Goal: Information Seeking & Learning: Learn about a topic

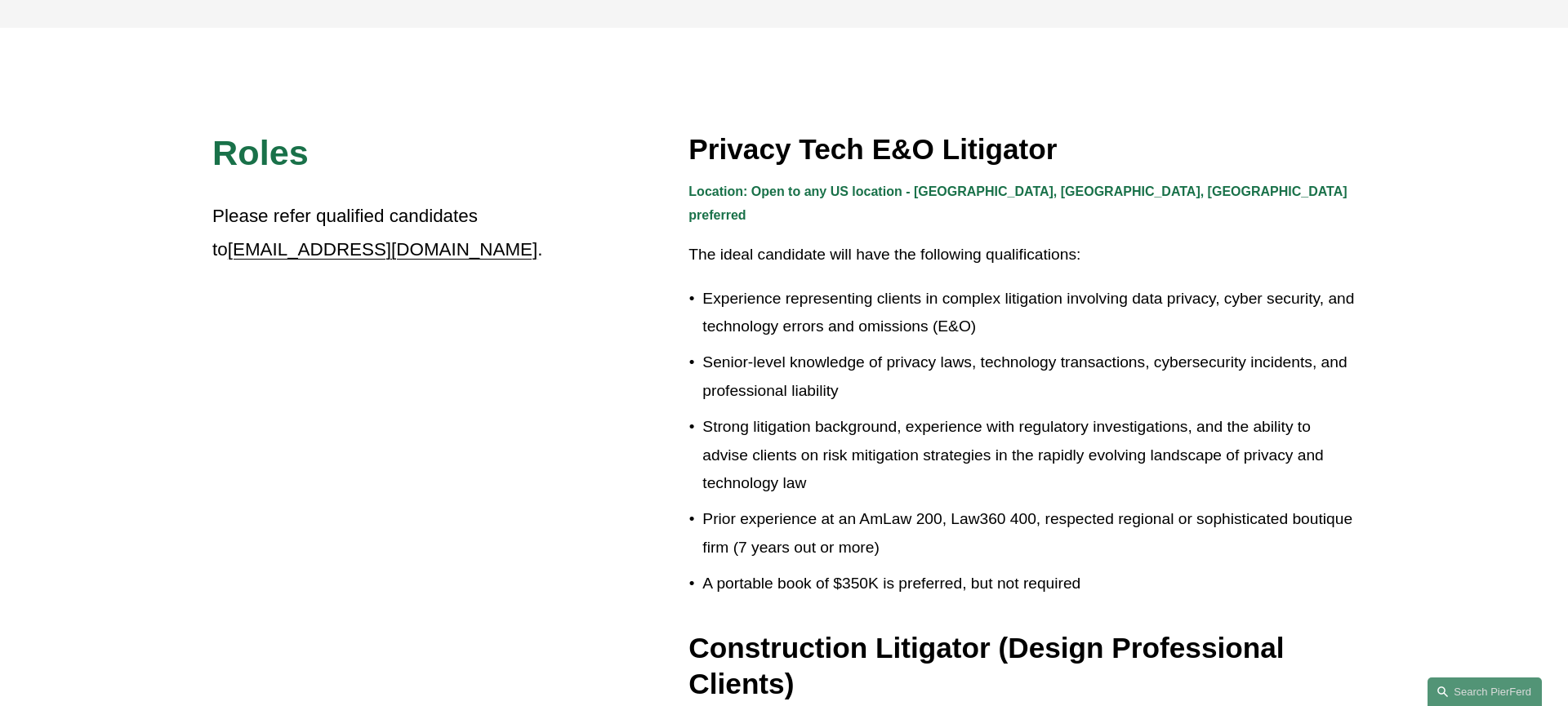
scroll to position [459, 0]
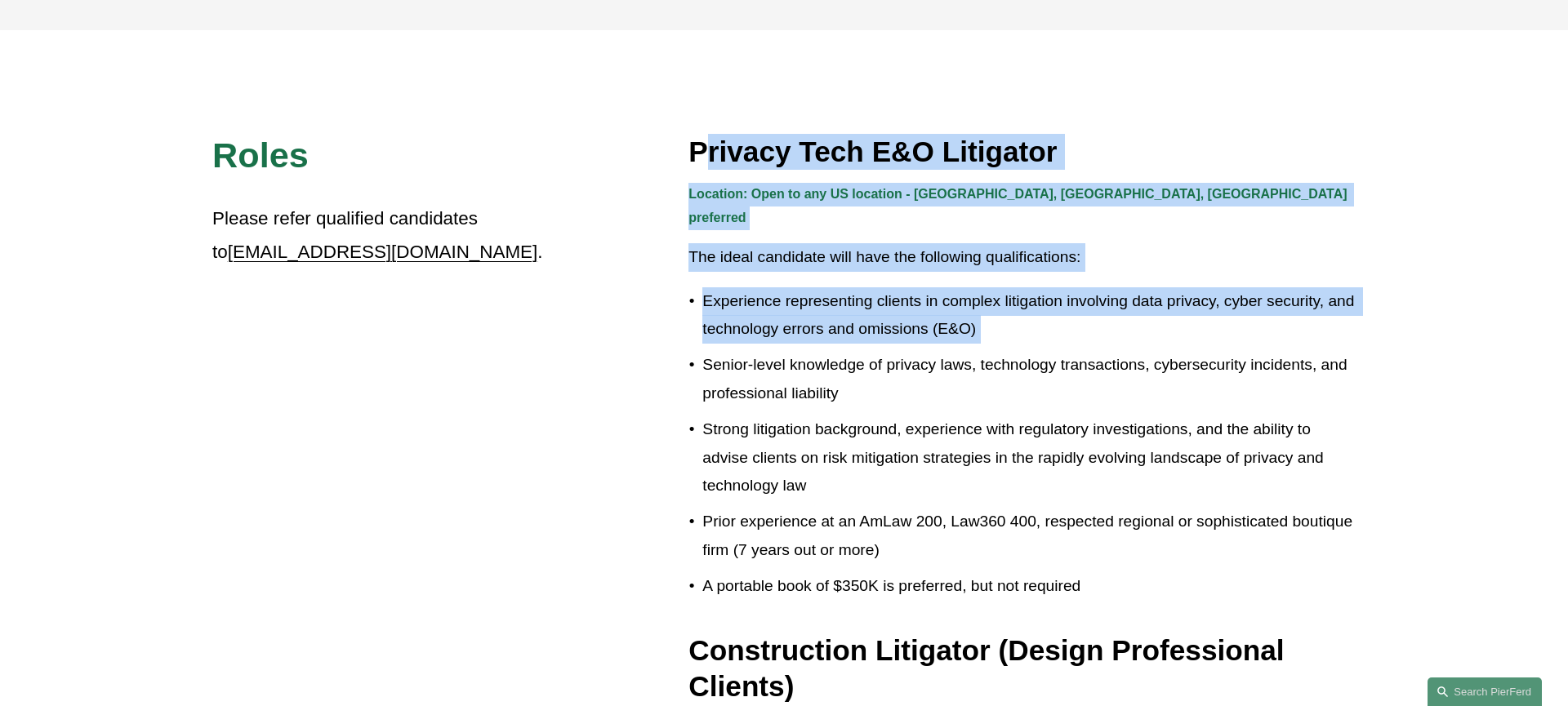
drag, startPoint x: 705, startPoint y: 145, endPoint x: 1016, endPoint y: 322, distance: 357.8
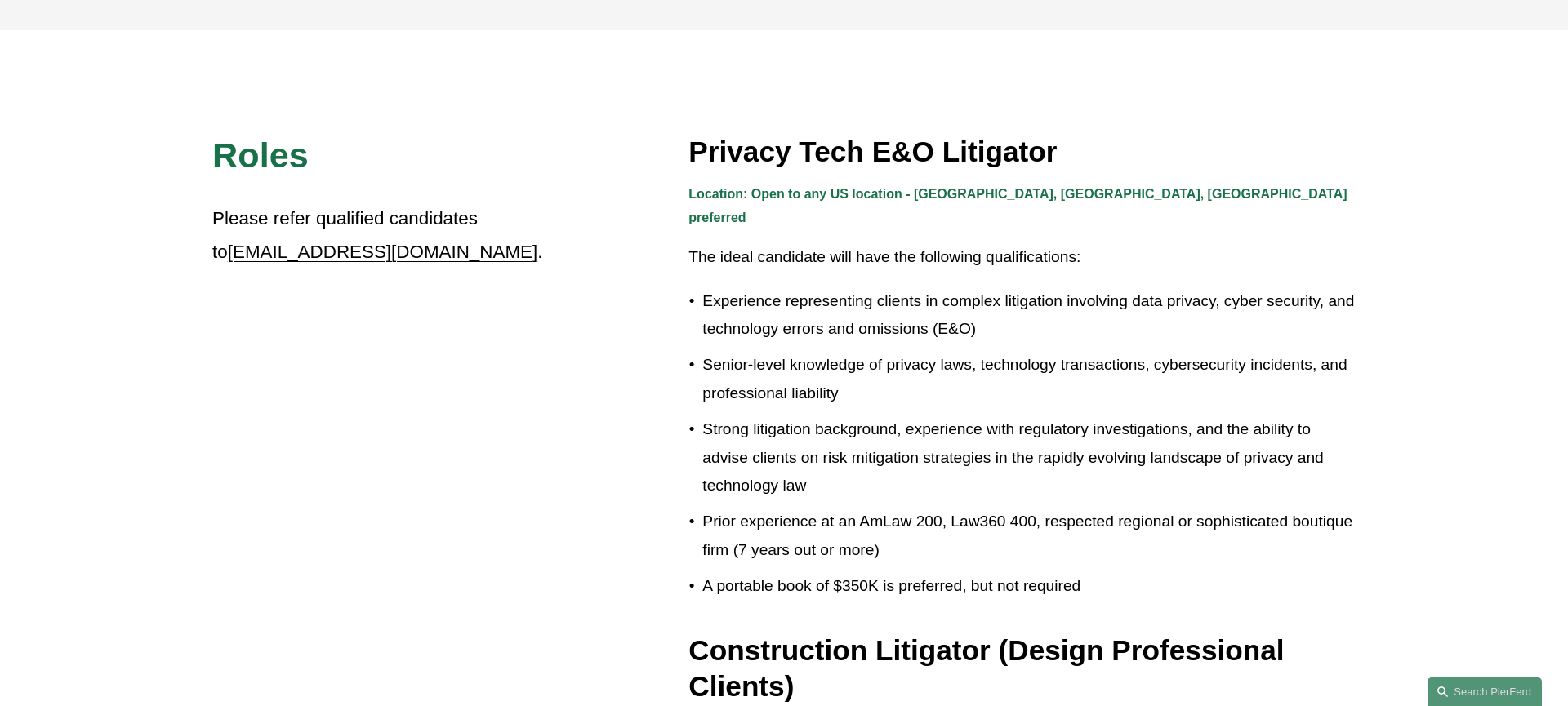
click at [1015, 326] on ul "Experience representing clients in complex litigation involving data privacy, c…" at bounding box center [1022, 445] width 667 height 313
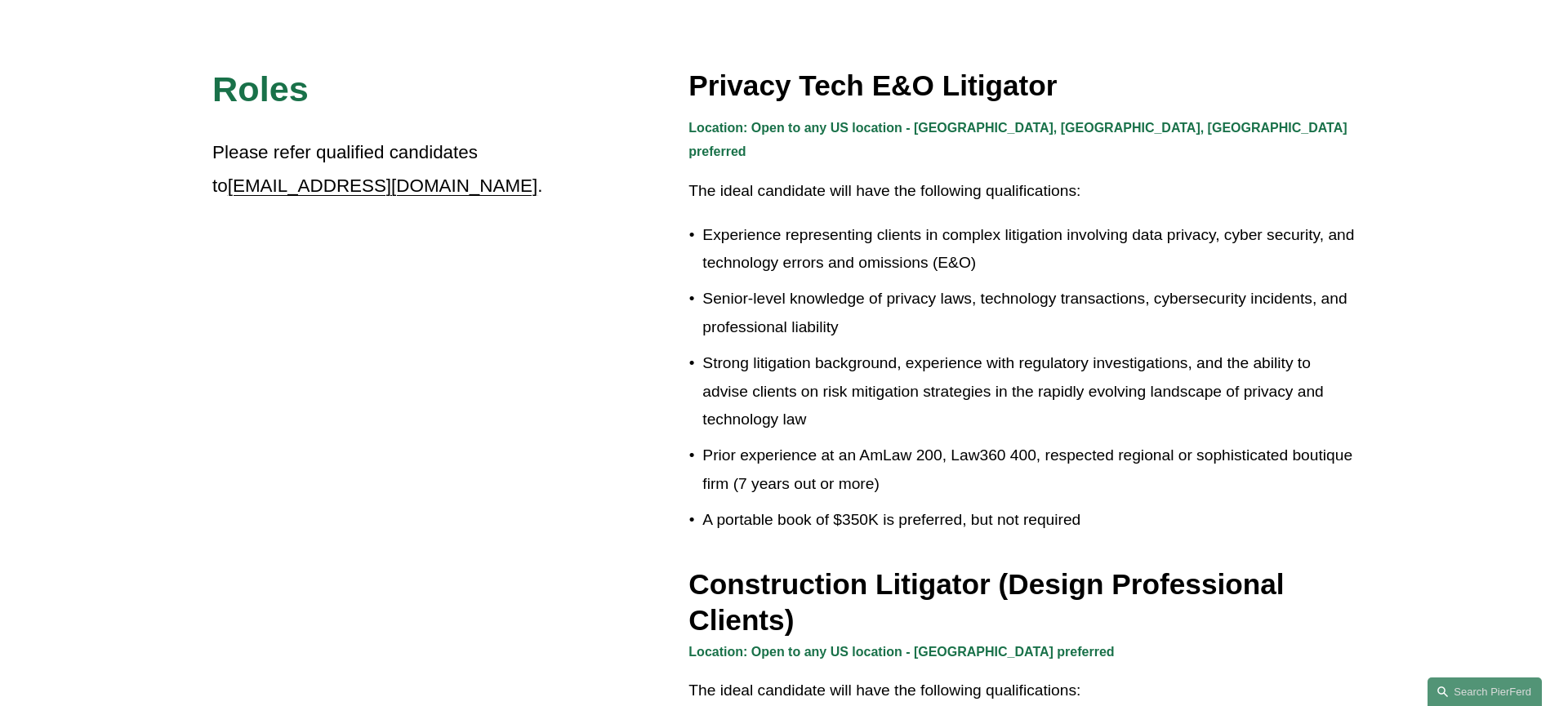
scroll to position [541, 0]
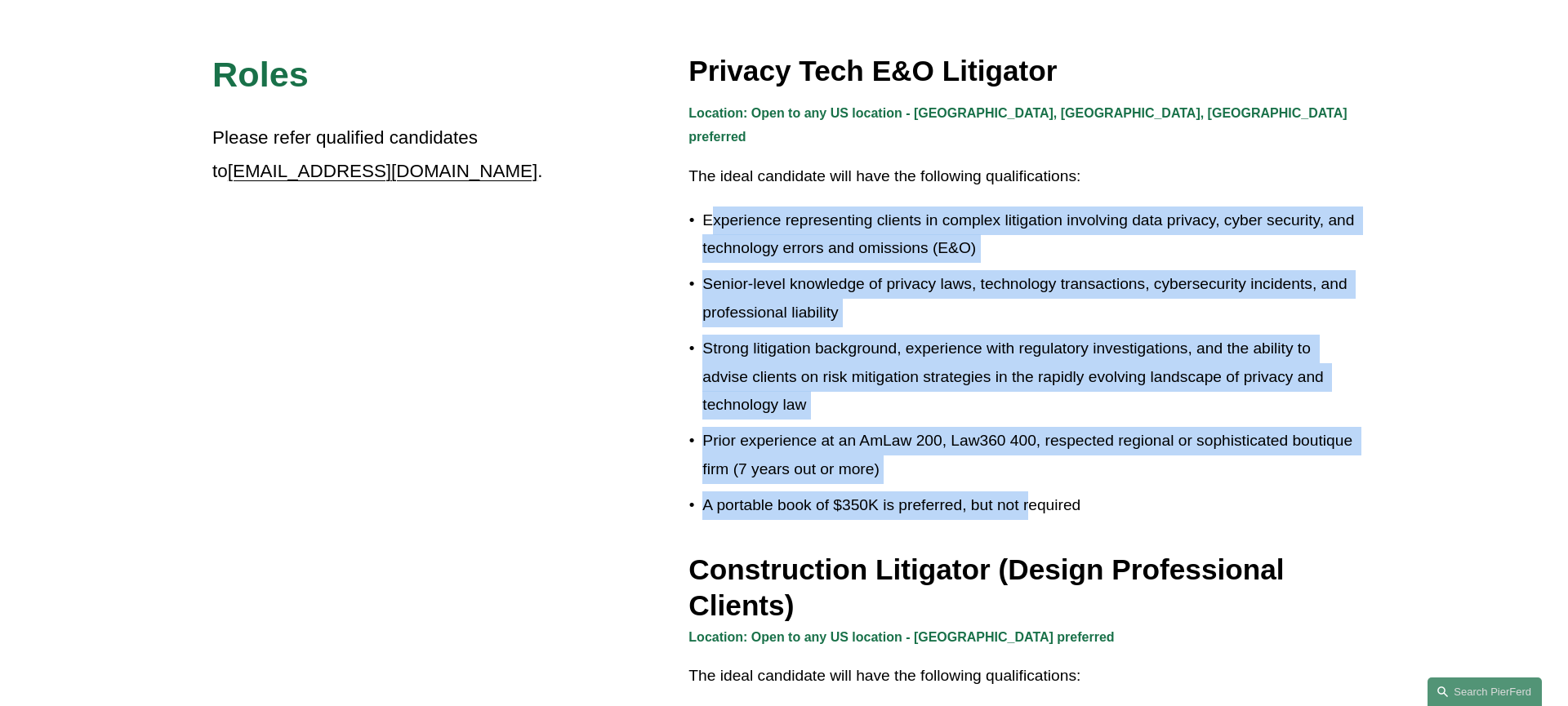
drag, startPoint x: 936, startPoint y: 479, endPoint x: 712, endPoint y: 196, distance: 360.9
click at [712, 207] on ul "Experience representing clients in complex litigation involving data privacy, c…" at bounding box center [1022, 363] width 667 height 313
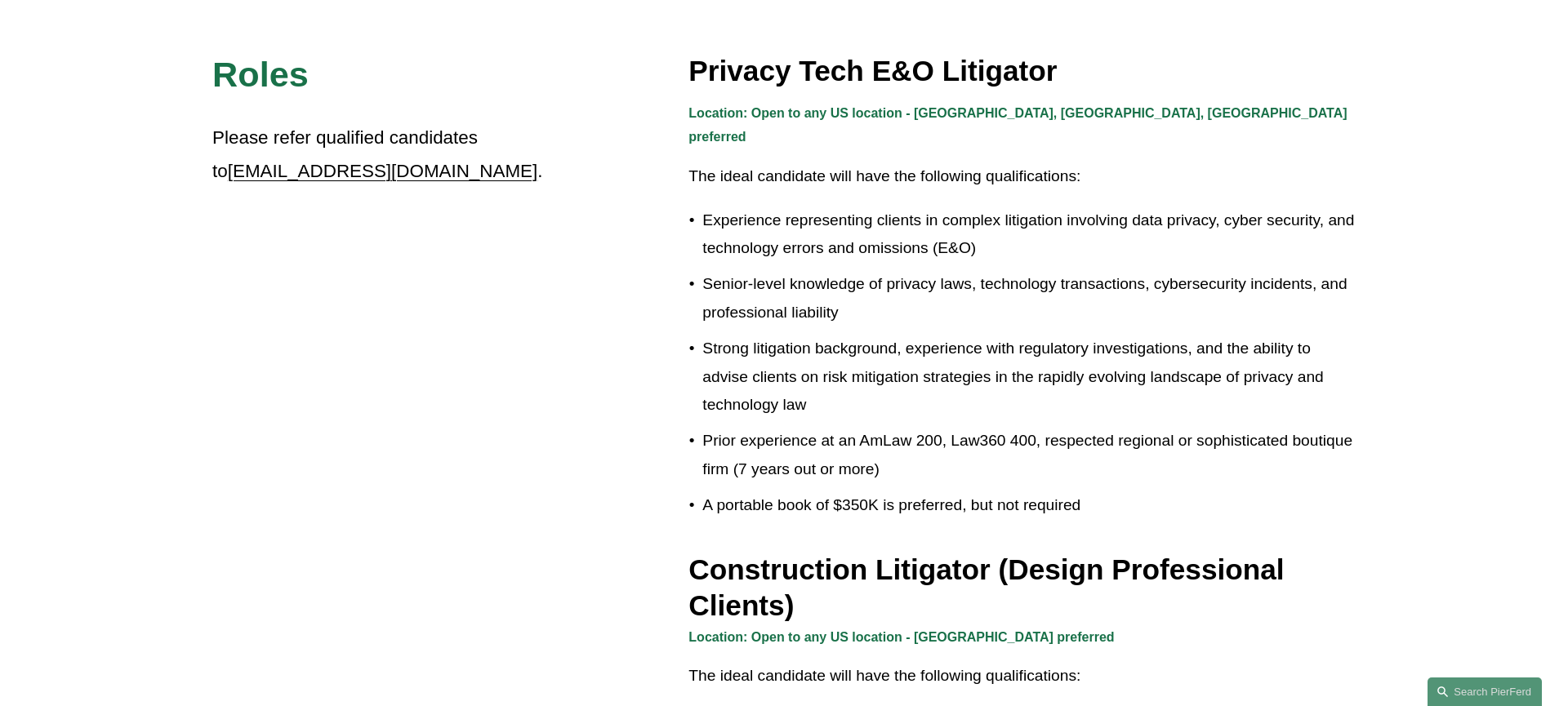
click at [712, 207] on p "Experience representing clients in complex litigation involving data privacy, c…" at bounding box center [1028, 235] width 653 height 57
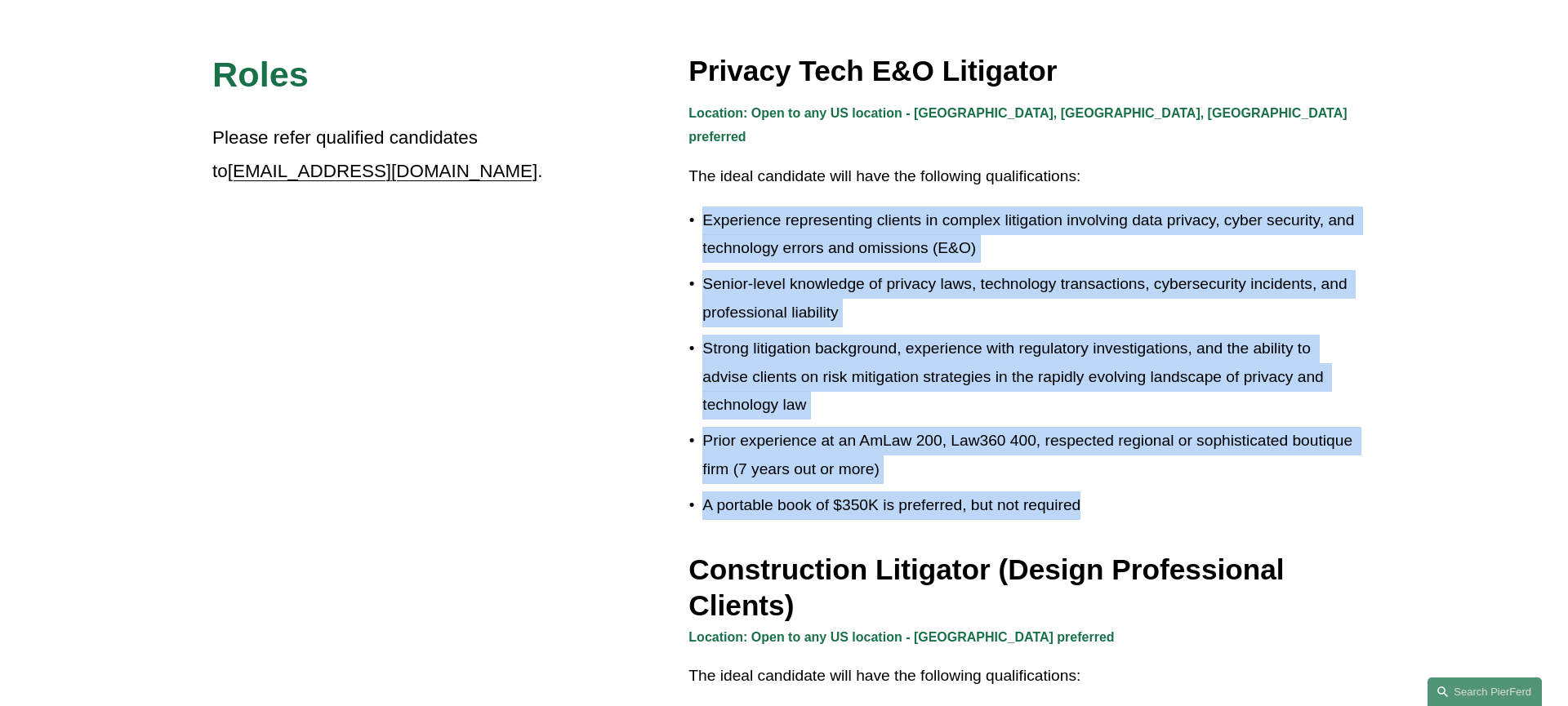
drag, startPoint x: 705, startPoint y: 190, endPoint x: 1407, endPoint y: 468, distance: 755.0
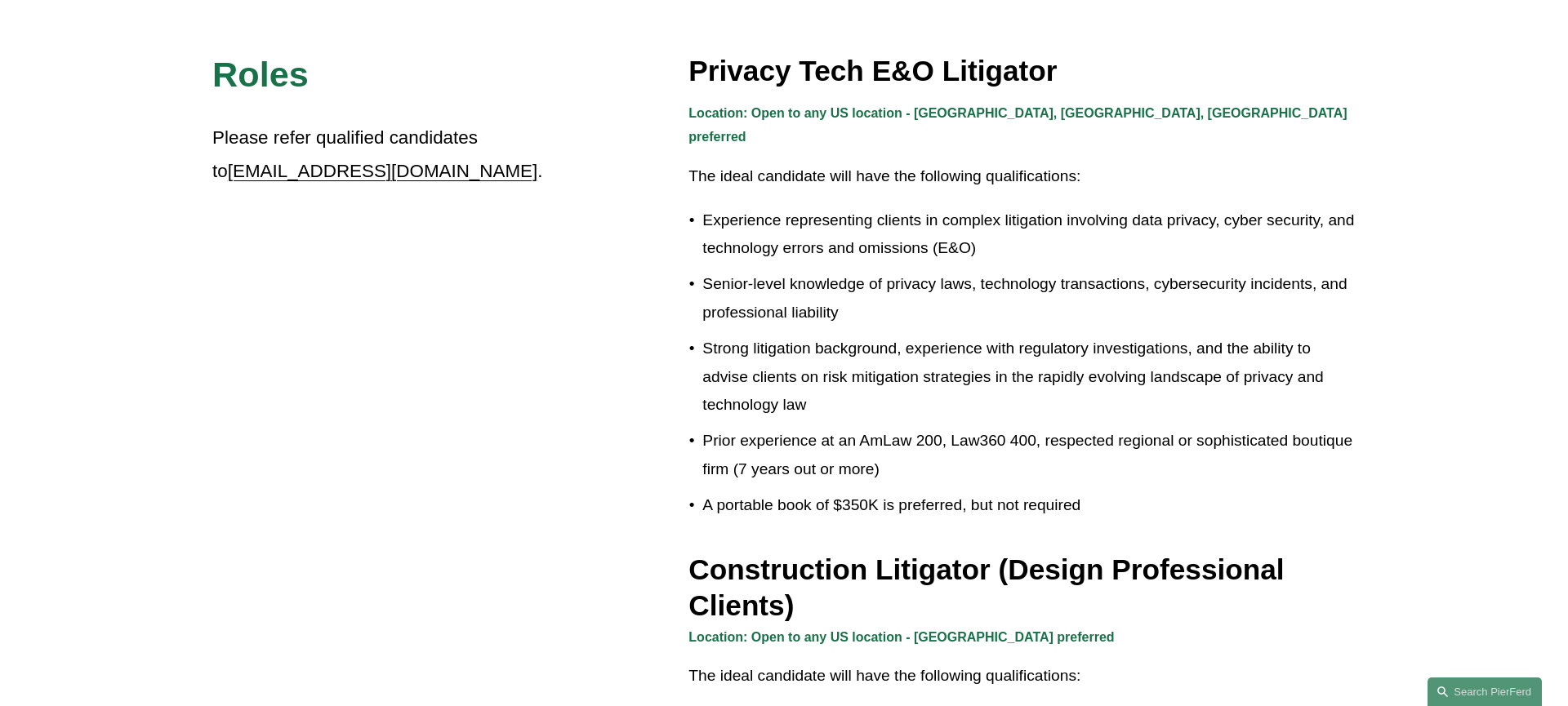
drag, startPoint x: 1407, startPoint y: 468, endPoint x: 1399, endPoint y: 467, distance: 8.1
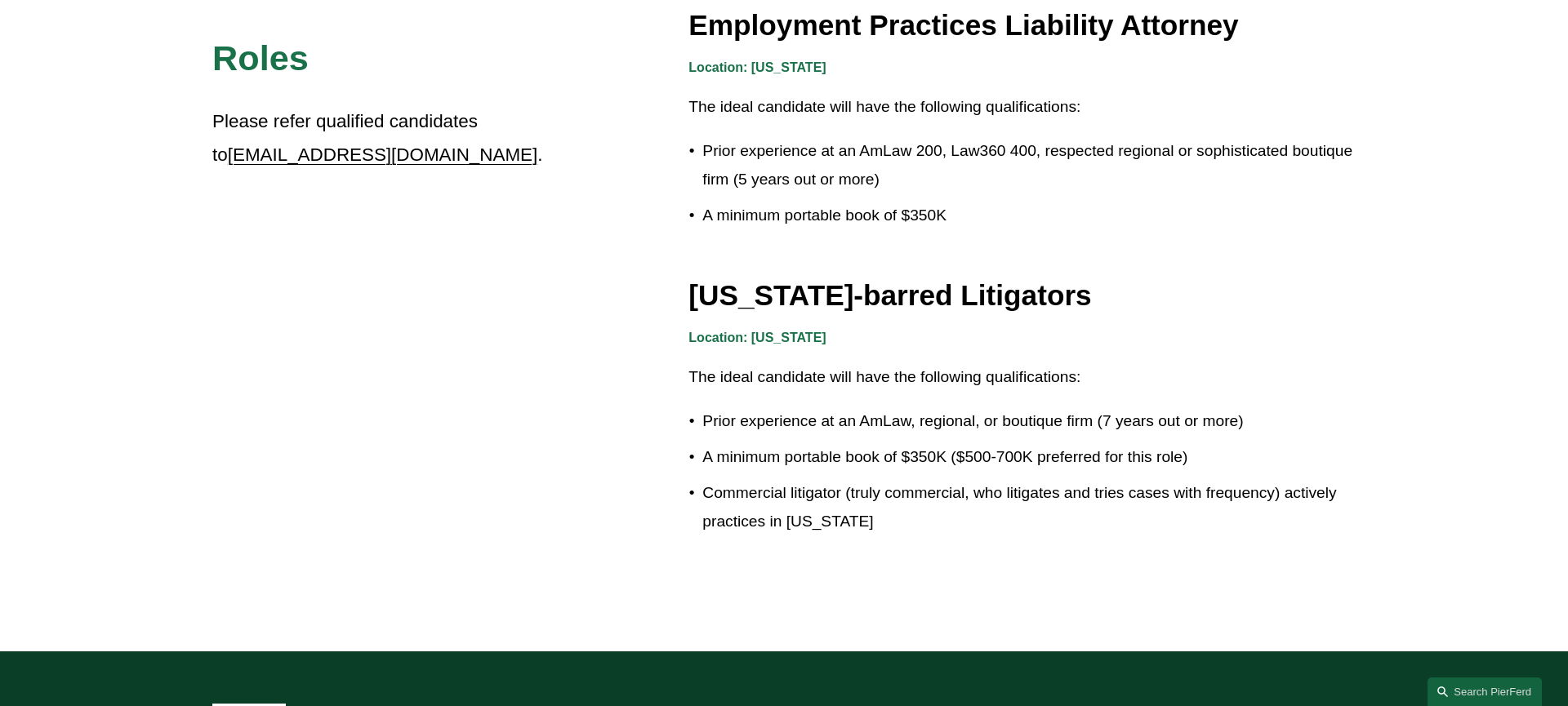
scroll to position [2714, 0]
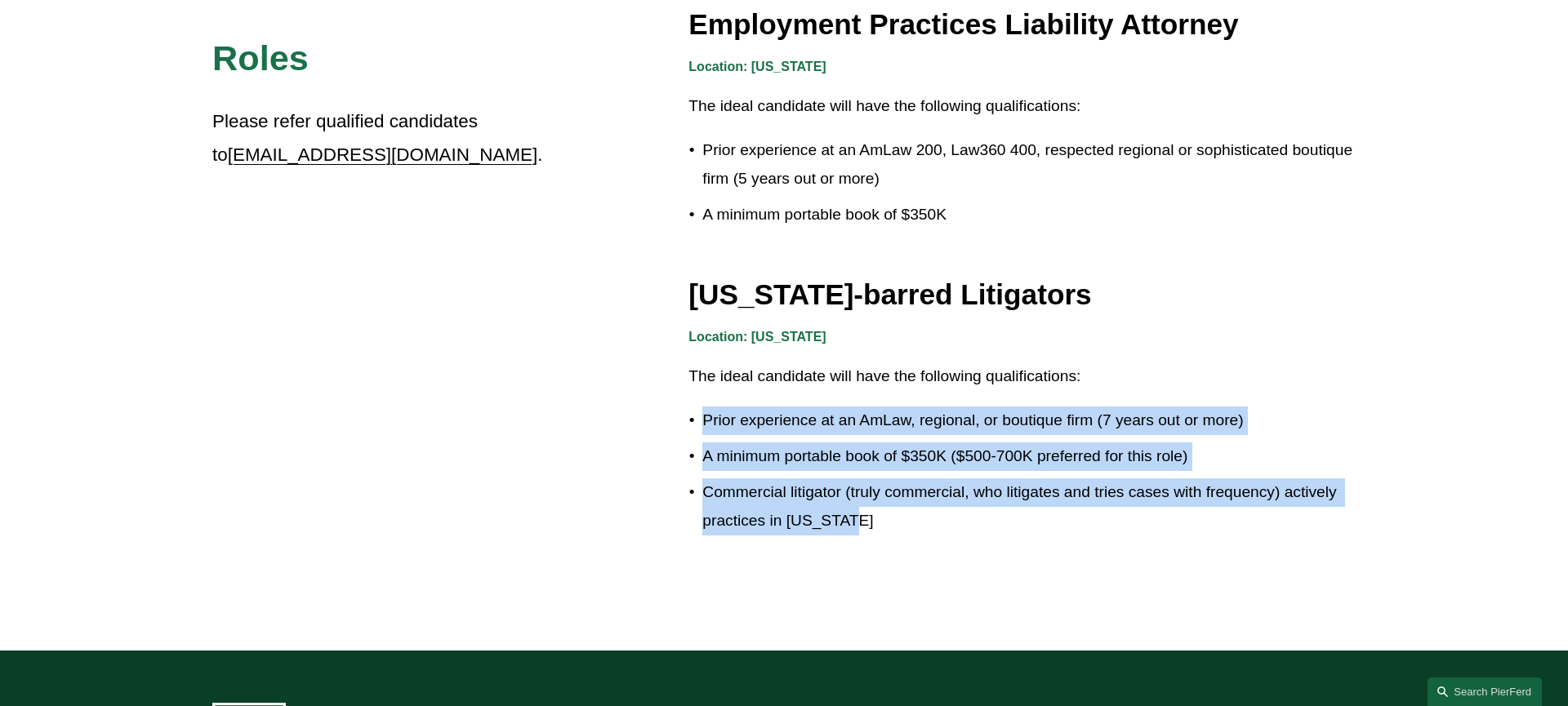
drag, startPoint x: 689, startPoint y: 407, endPoint x: 1082, endPoint y: 518, distance: 408.4
click at [1082, 518] on ul "Prior experience at an AmLaw, regional, or boutique firm (7 years out or more) …" at bounding box center [1022, 470] width 667 height 128
click at [1082, 518] on p "Commercial litigator (truly commercial, who litigates and tries cases with freq…" at bounding box center [1028, 507] width 653 height 57
drag, startPoint x: 1082, startPoint y: 518, endPoint x: 705, endPoint y: 405, distance: 393.6
click at [705, 406] on ul "Prior experience at an AmLaw, regional, or boutique firm (7 years out or more) …" at bounding box center [1022, 470] width 667 height 128
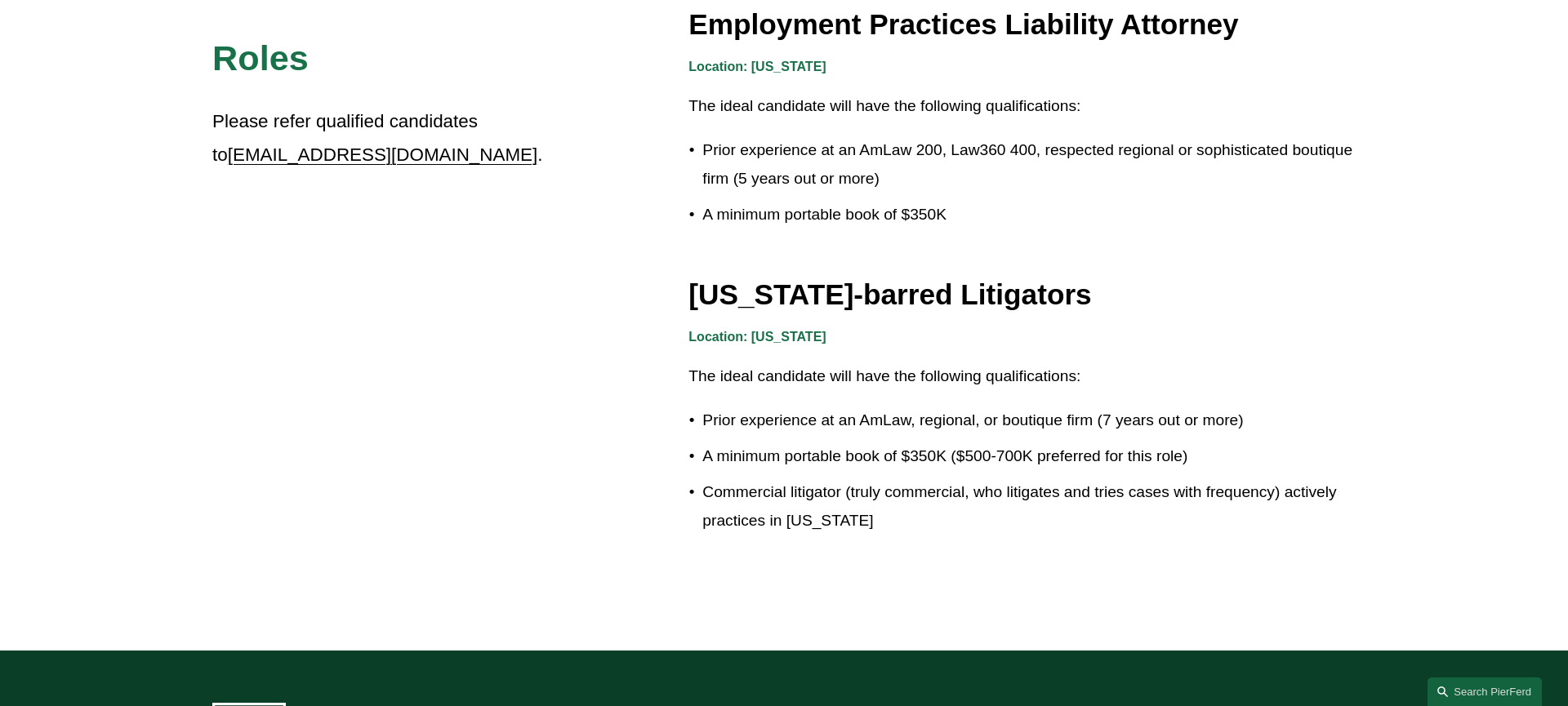
click at [705, 406] on p "Prior experience at an AmLaw, regional, or boutique firm (7 years out or more)" at bounding box center [1028, 420] width 653 height 28
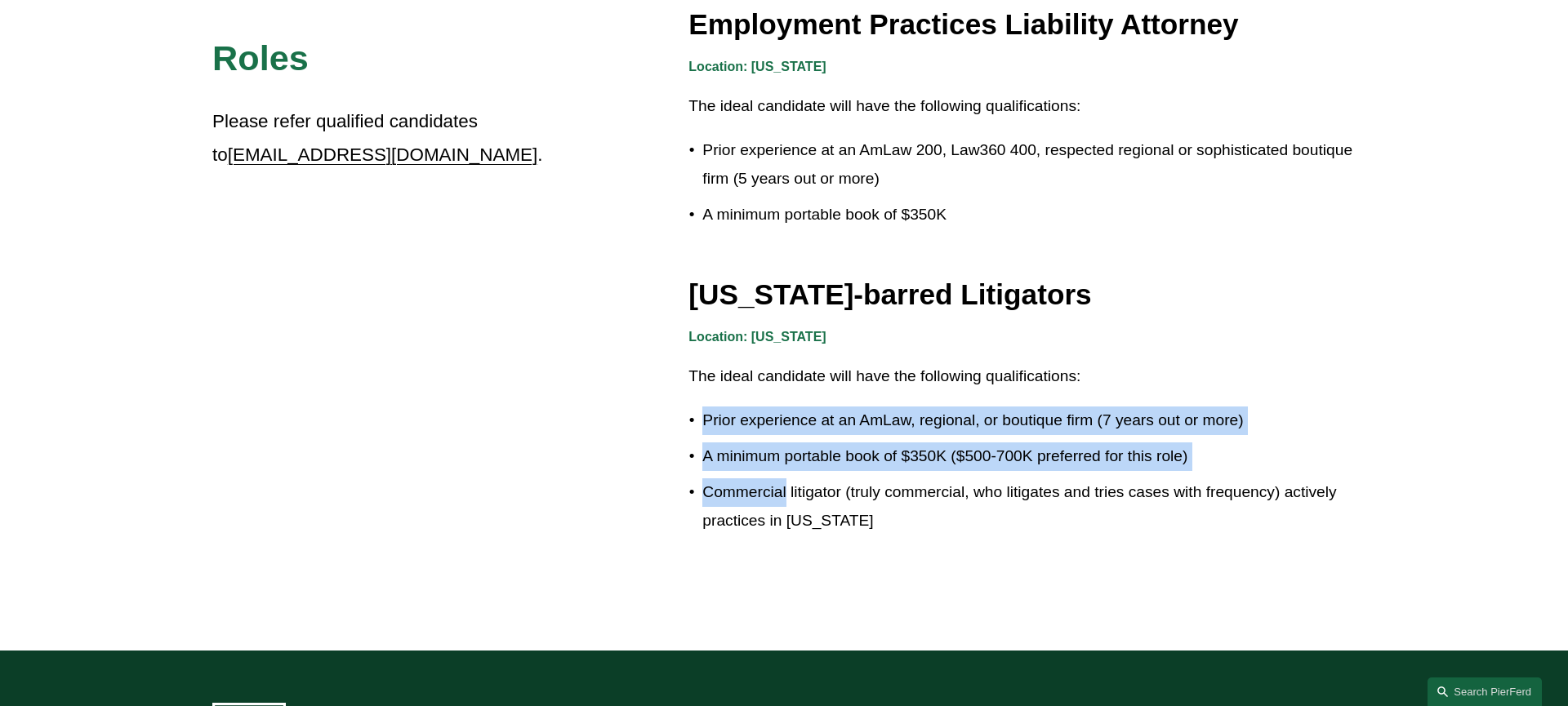
drag, startPoint x: 705, startPoint y: 405, endPoint x: 774, endPoint y: 468, distance: 93.4
click at [774, 469] on ul "Prior experience at an AmLaw, regional, or boutique firm (7 years out or more) …" at bounding box center [1022, 470] width 667 height 128
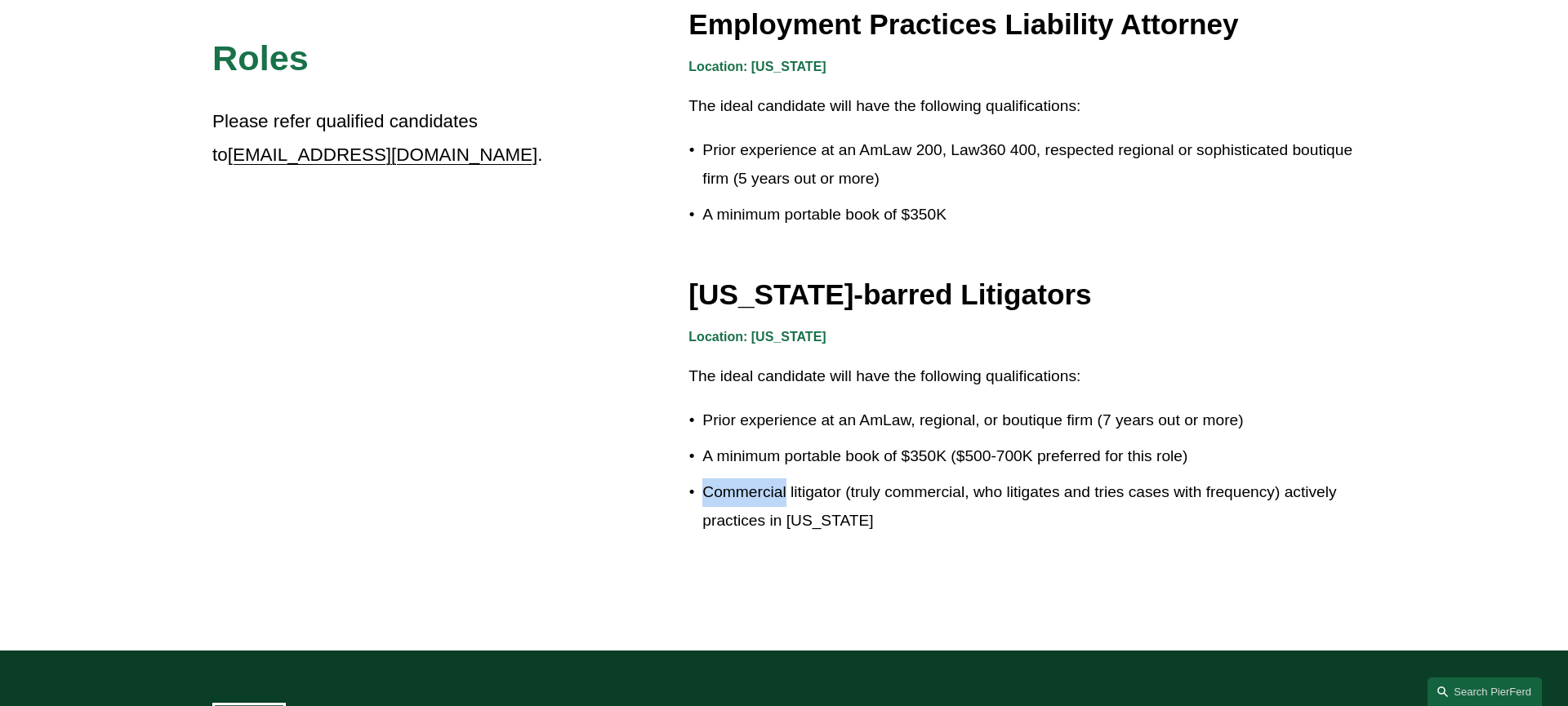
drag, startPoint x: 774, startPoint y: 468, endPoint x: 750, endPoint y: 466, distance: 24.1
click at [773, 468] on ul "Prior experience at an AmLaw, regional, or boutique firm (7 years out or more) …" at bounding box center [1022, 470] width 667 height 128
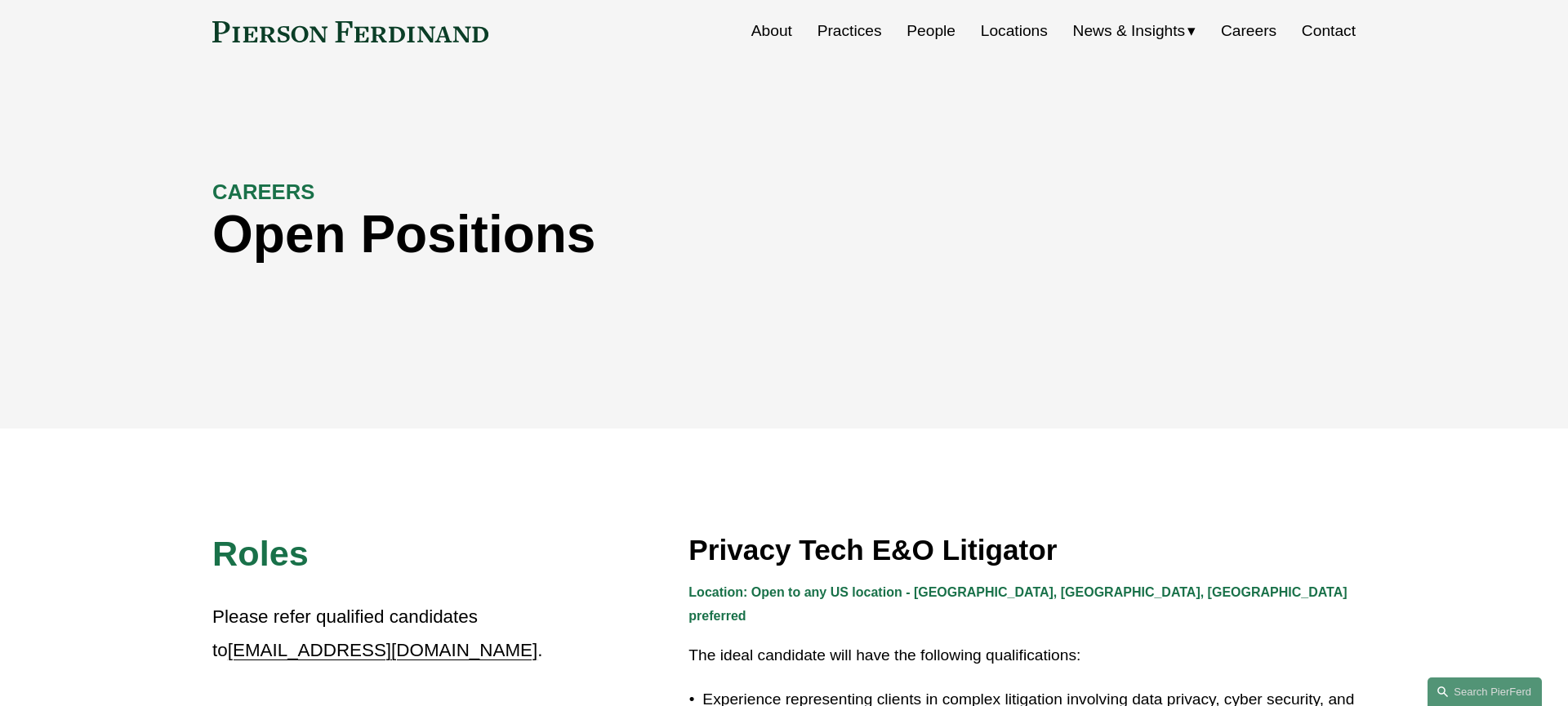
scroll to position [61, 0]
